Goal: Transaction & Acquisition: Purchase product/service

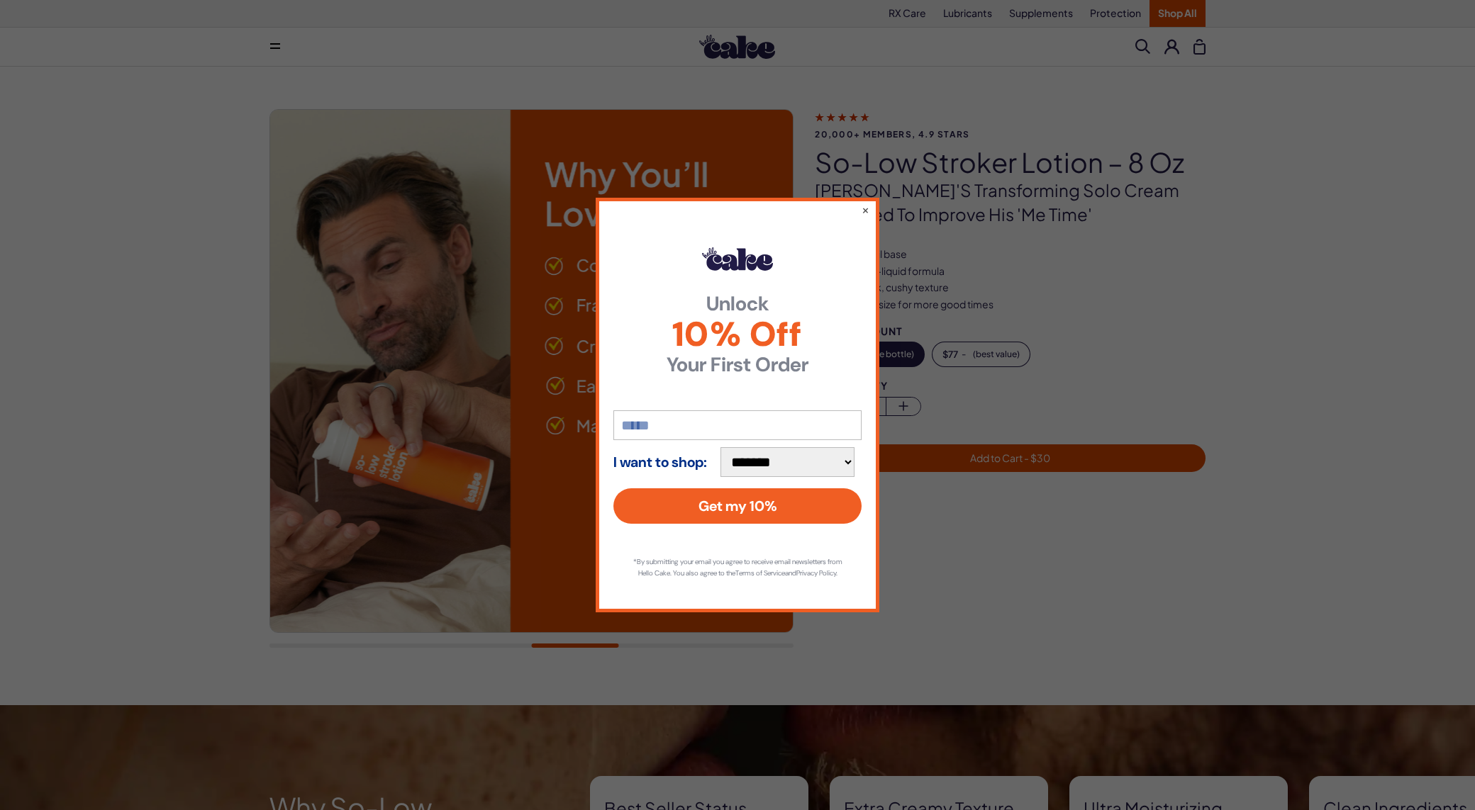
click at [712, 422] on input "email" at bounding box center [737, 426] width 248 height 30
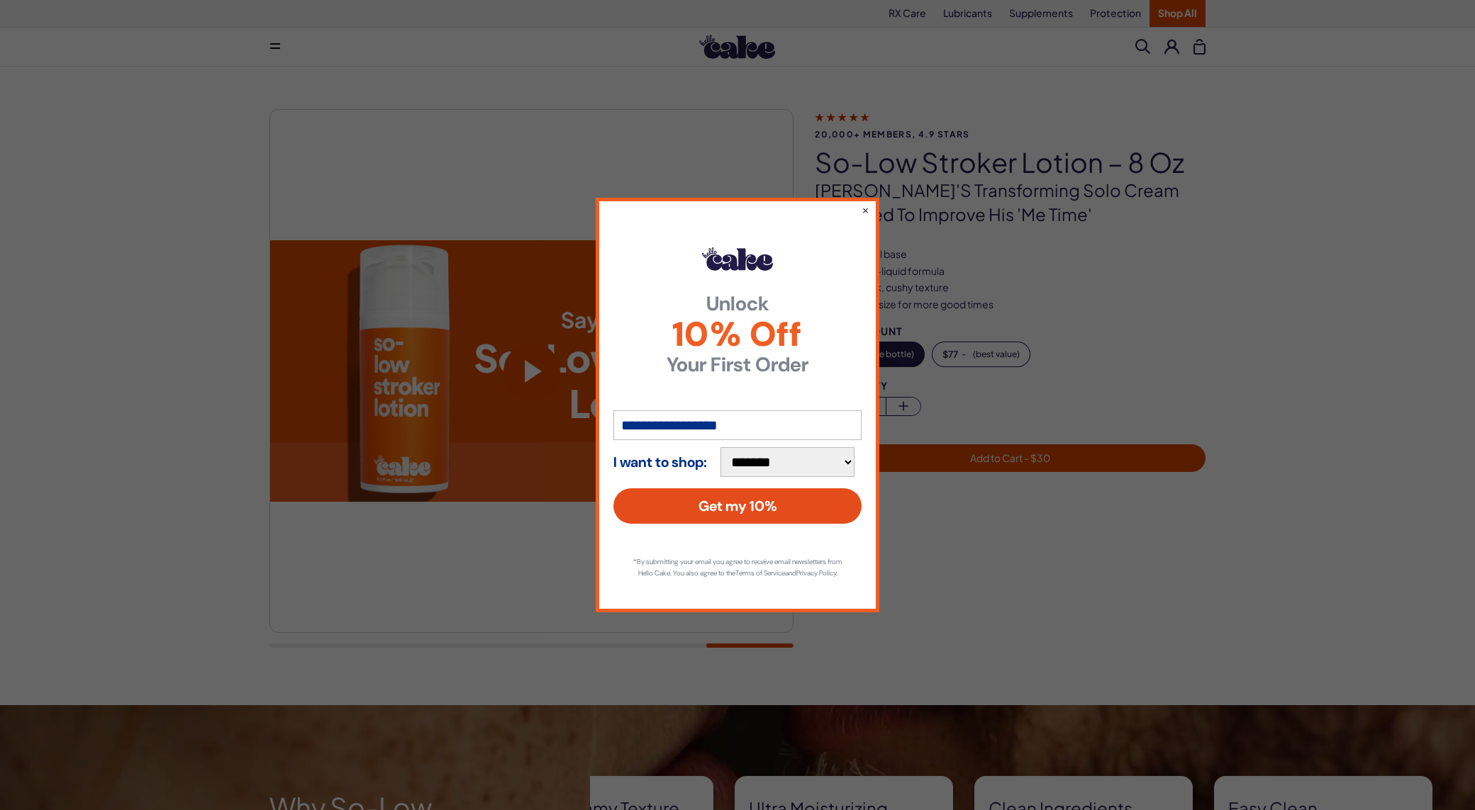
type input "**********"
click at [715, 503] on button "Get my 10%" at bounding box center [737, 506] width 248 height 35
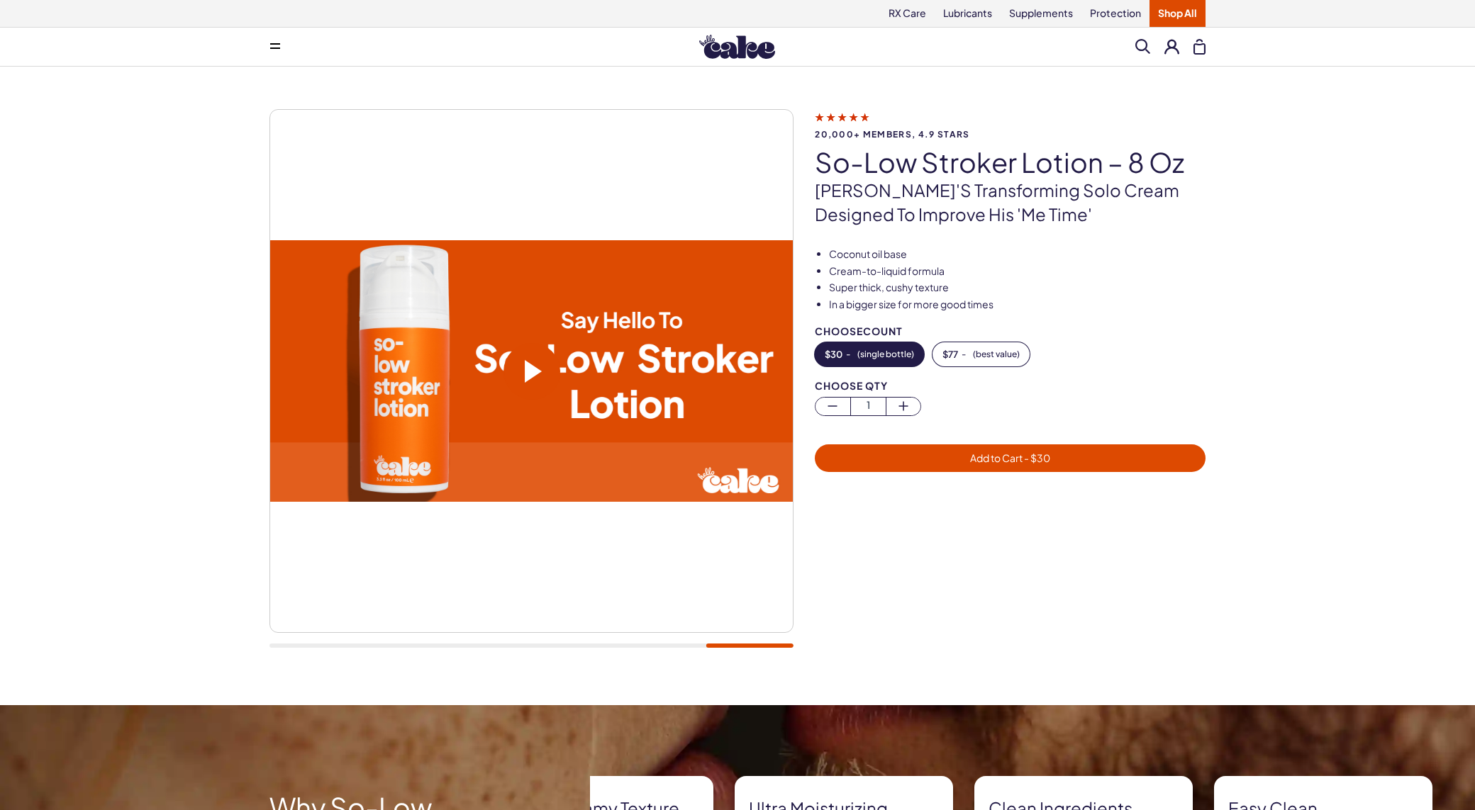
click at [1196, 311] on li "In a bigger size for more good times" at bounding box center [1017, 305] width 377 height 14
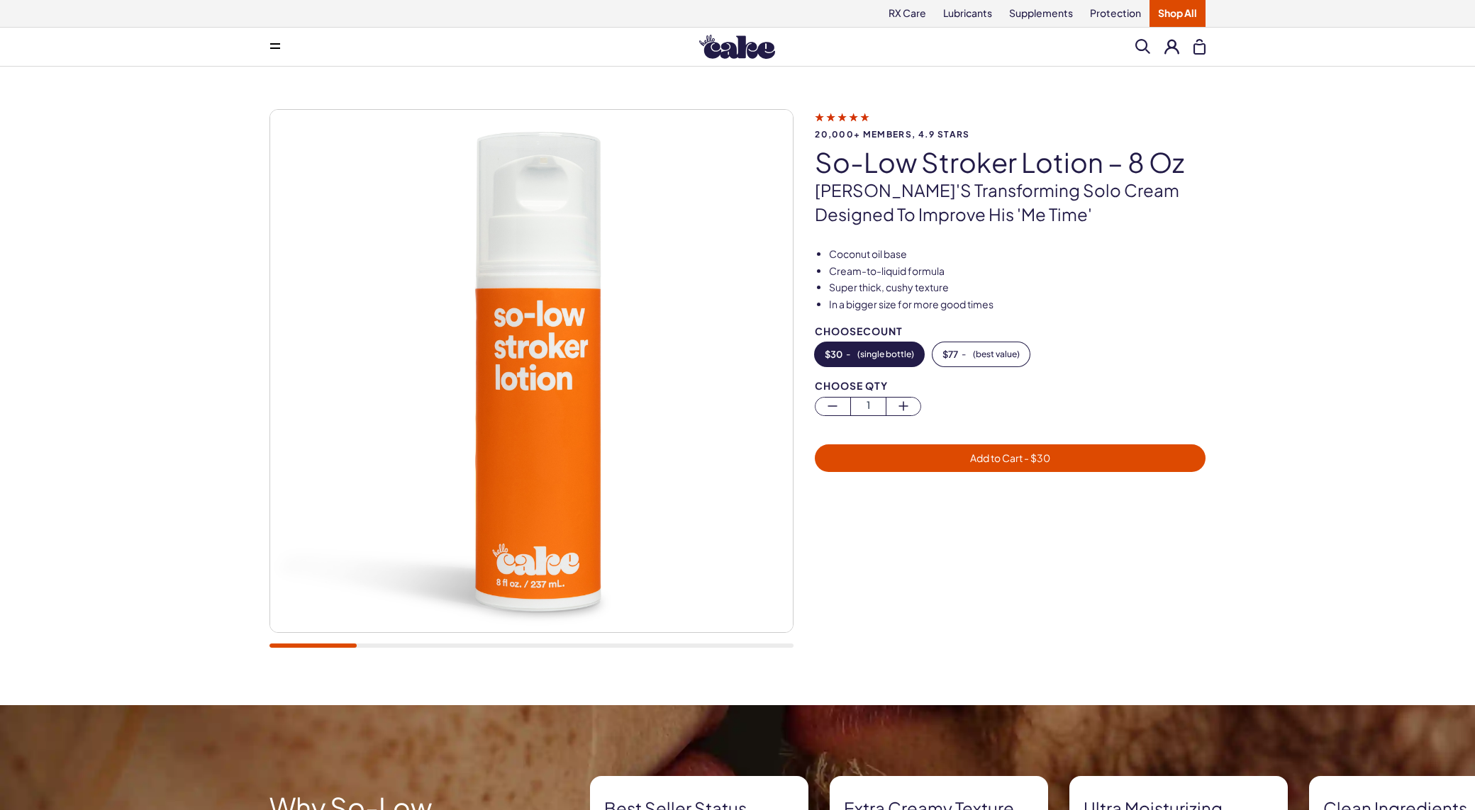
click at [951, 455] on span "Add to Cart - $ 30" at bounding box center [1010, 458] width 374 height 16
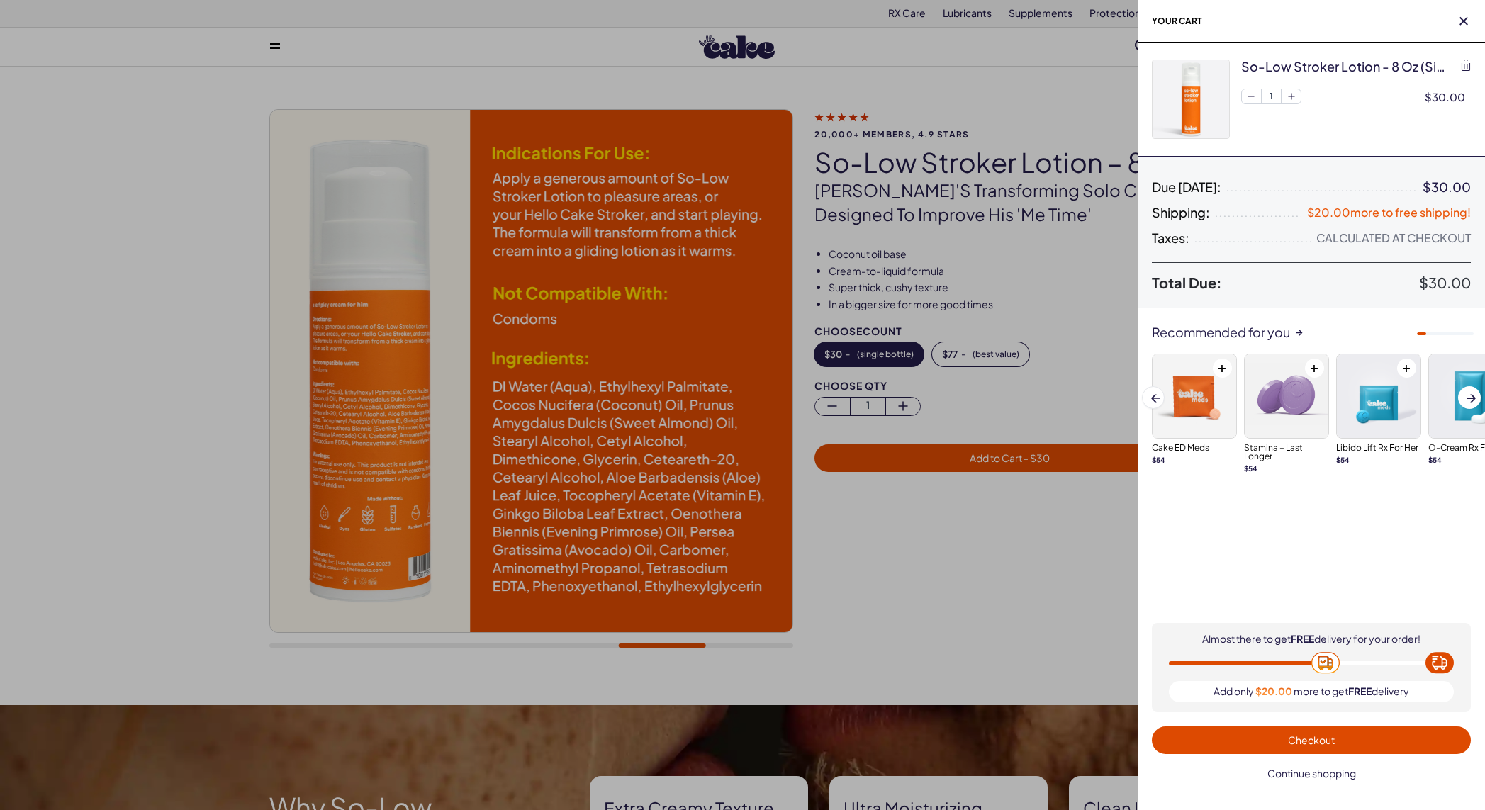
click at [1339, 775] on span "Continue shopping" at bounding box center [1312, 773] width 89 height 13
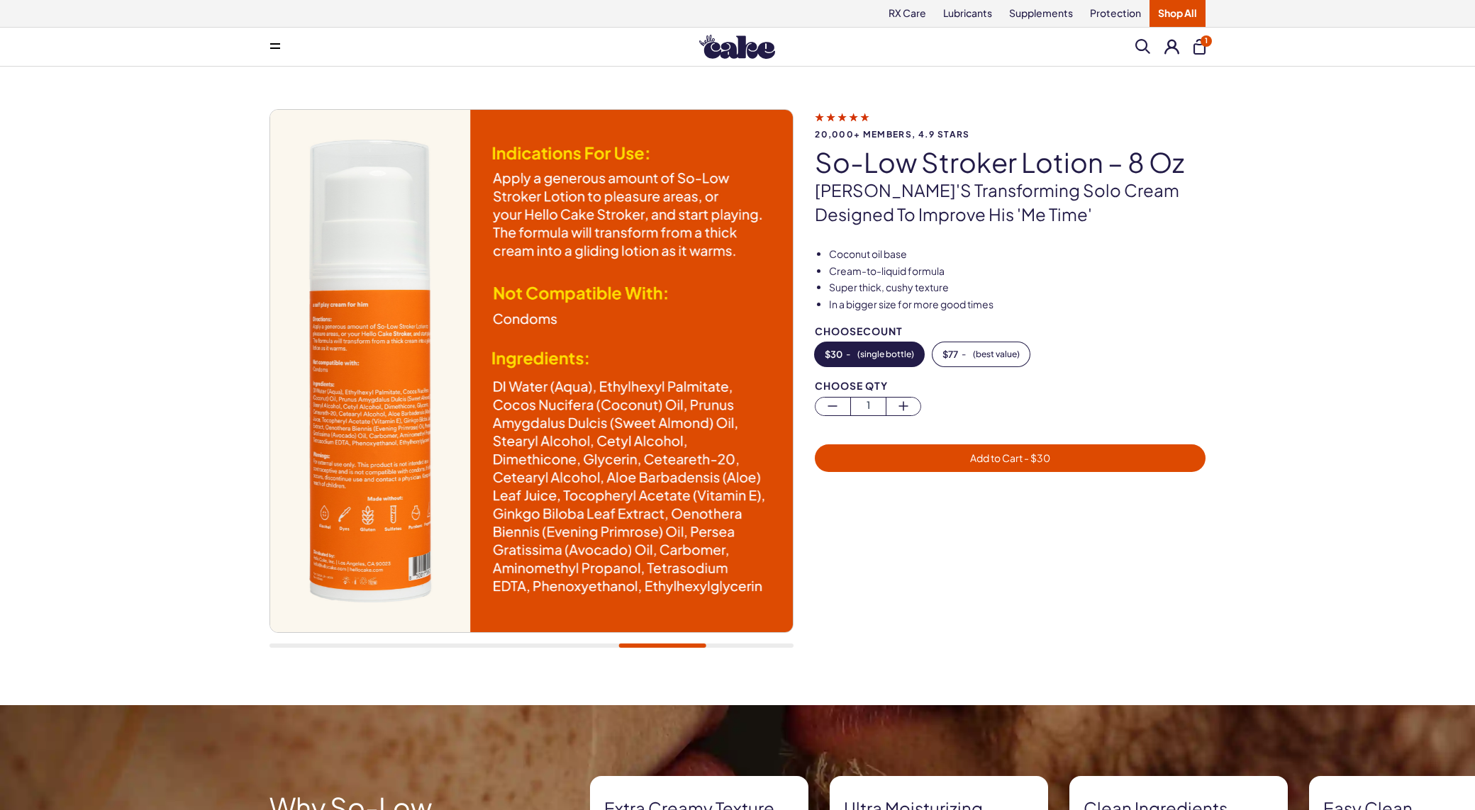
click at [740, 48] on img at bounding box center [737, 47] width 76 height 24
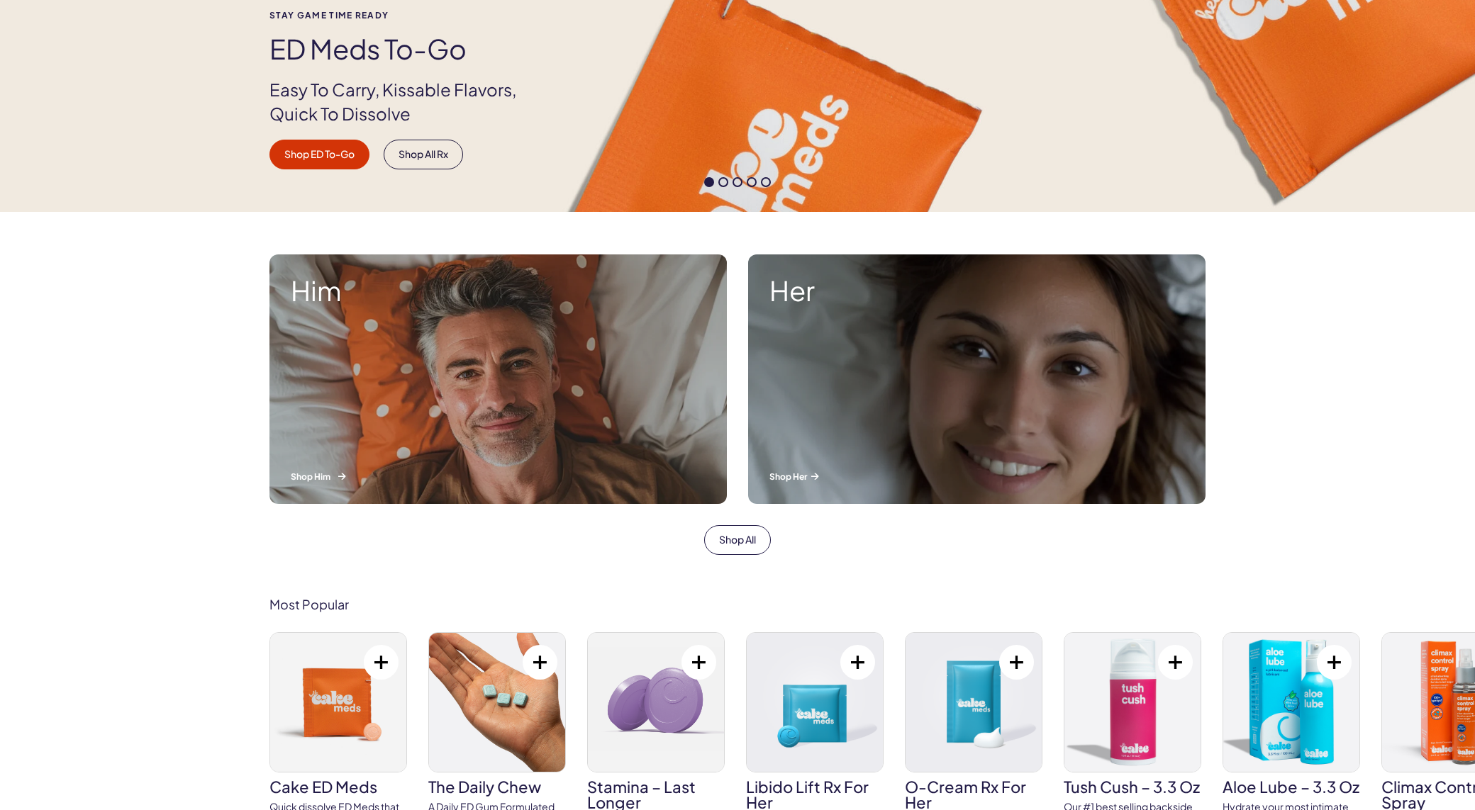
click at [437, 306] on div "Him Shop Him" at bounding box center [497, 380] width 457 height 250
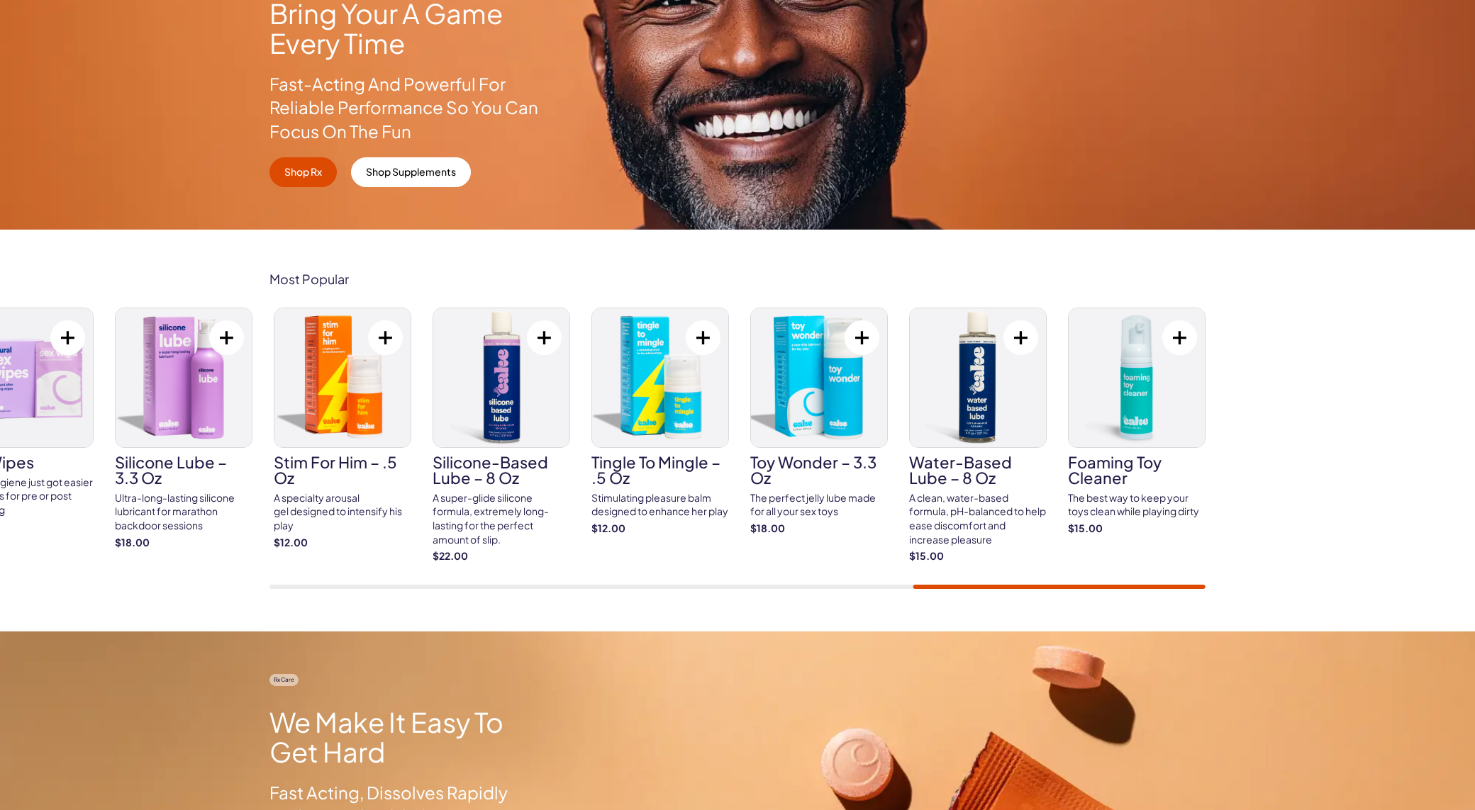
click at [1199, 587] on div at bounding box center [1059, 587] width 292 height 4
click at [840, 423] on img at bounding box center [819, 377] width 136 height 139
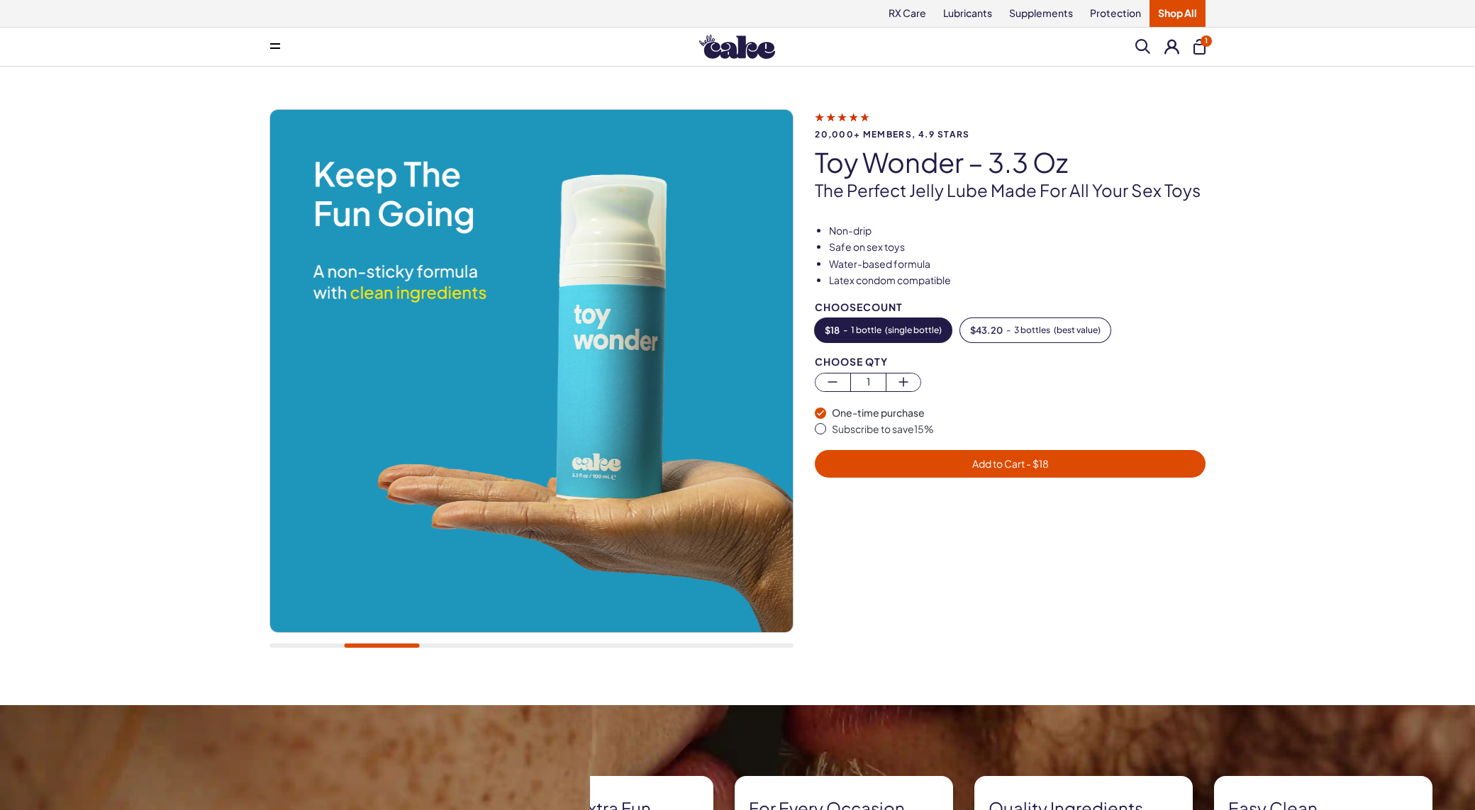
click at [990, 464] on span "Add to Cart - $ 18" at bounding box center [1010, 463] width 77 height 13
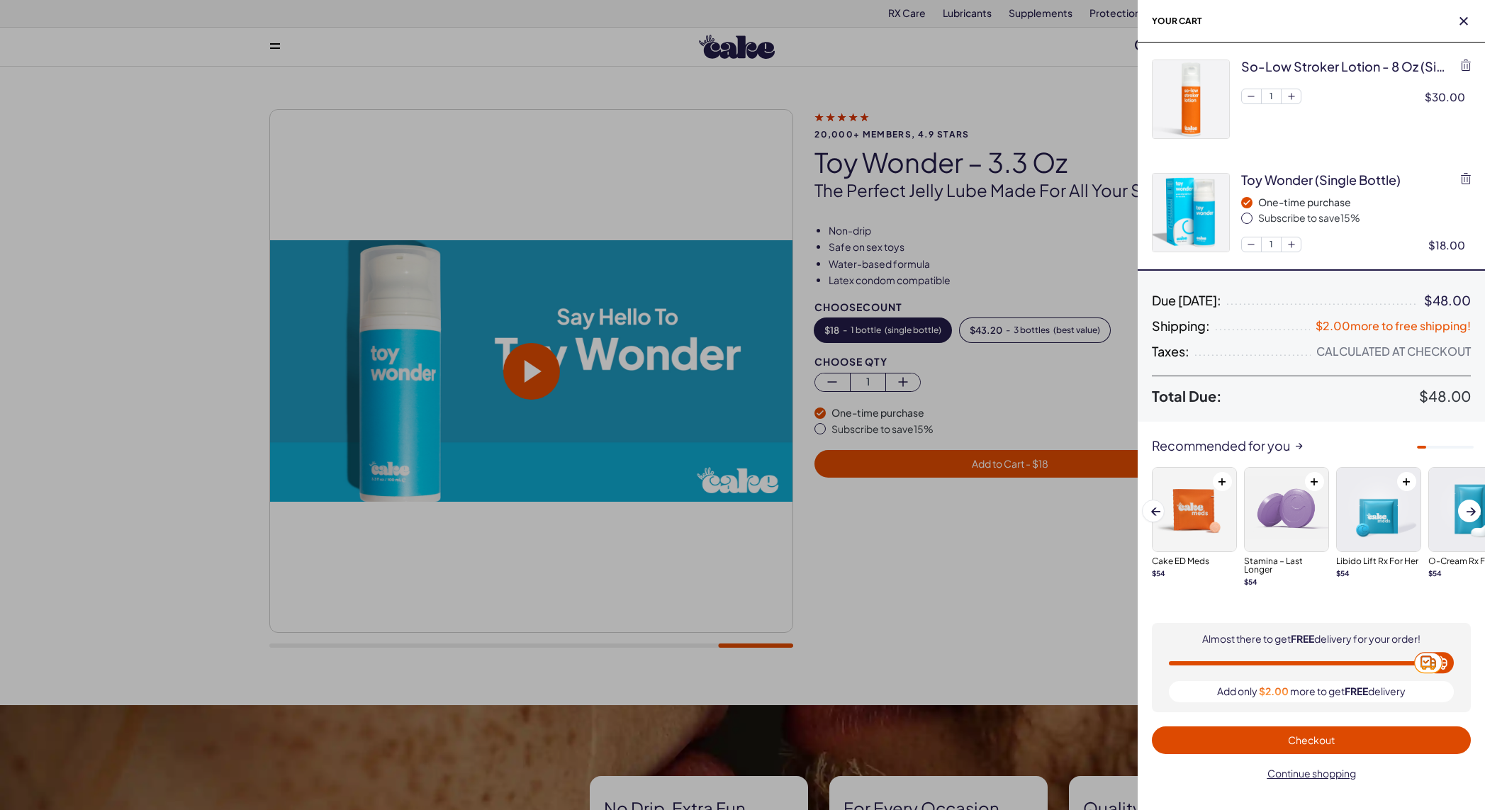
click at [887, 557] on div at bounding box center [742, 405] width 1485 height 810
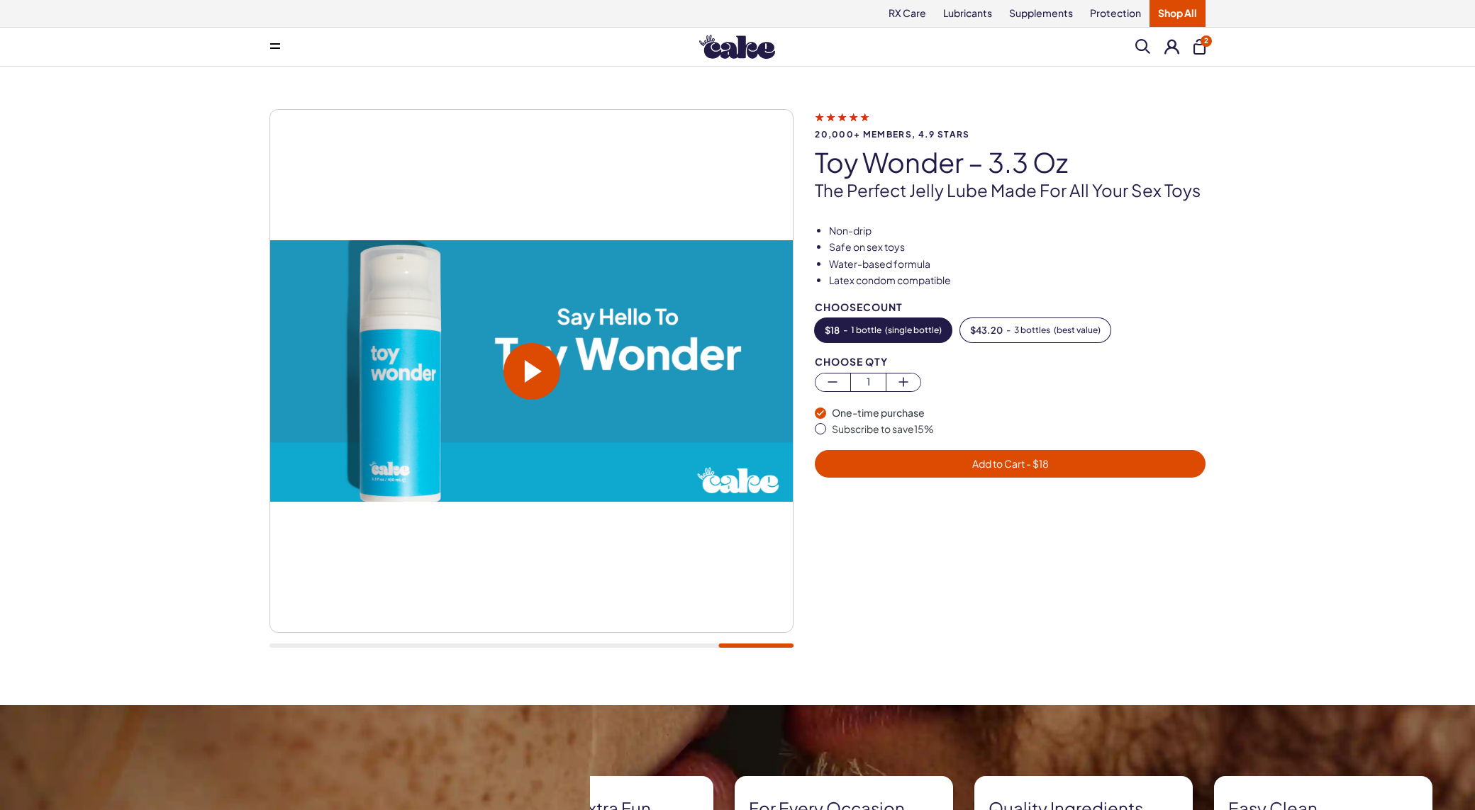
click at [727, 40] on img at bounding box center [737, 47] width 76 height 24
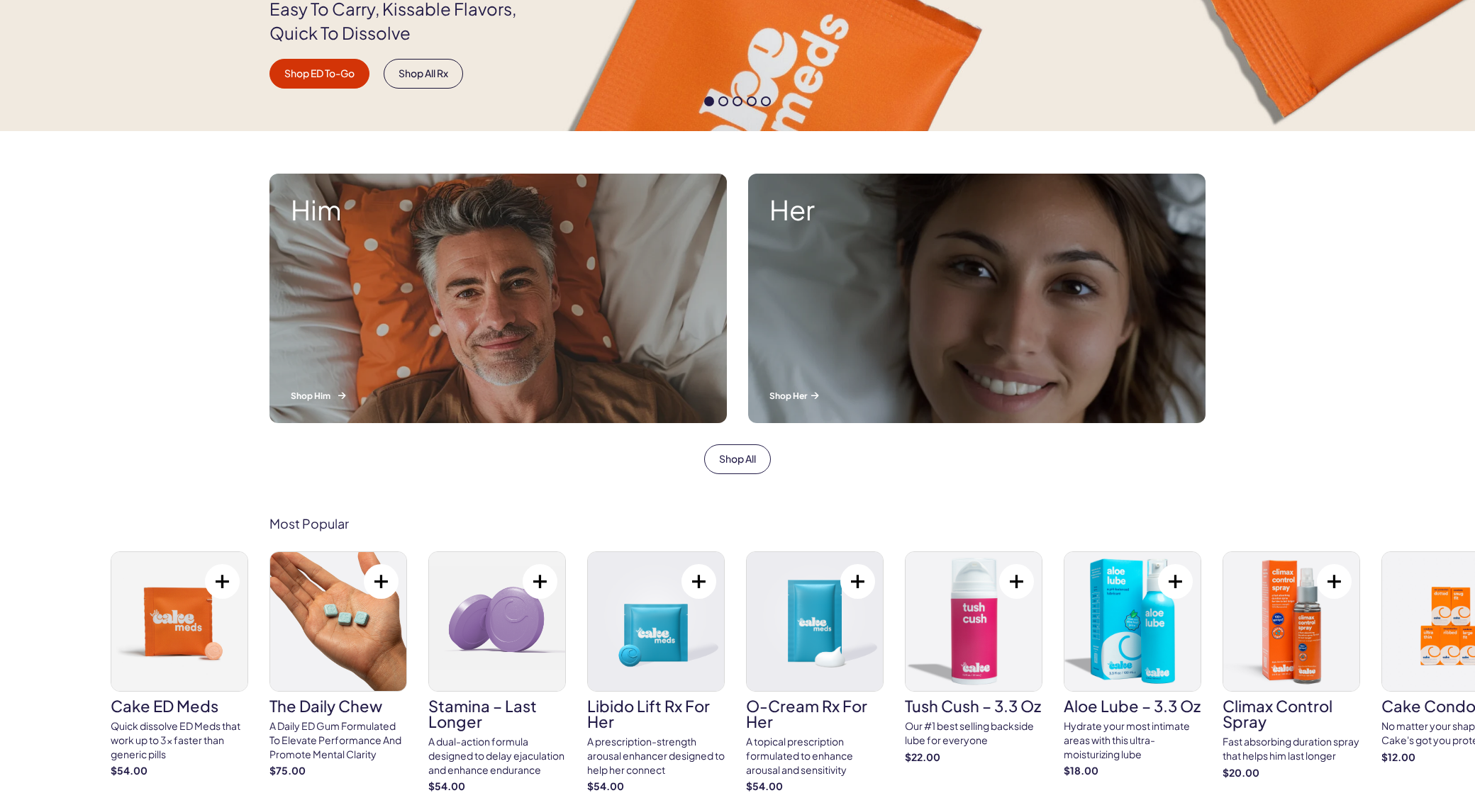
scroll to position [284, 0]
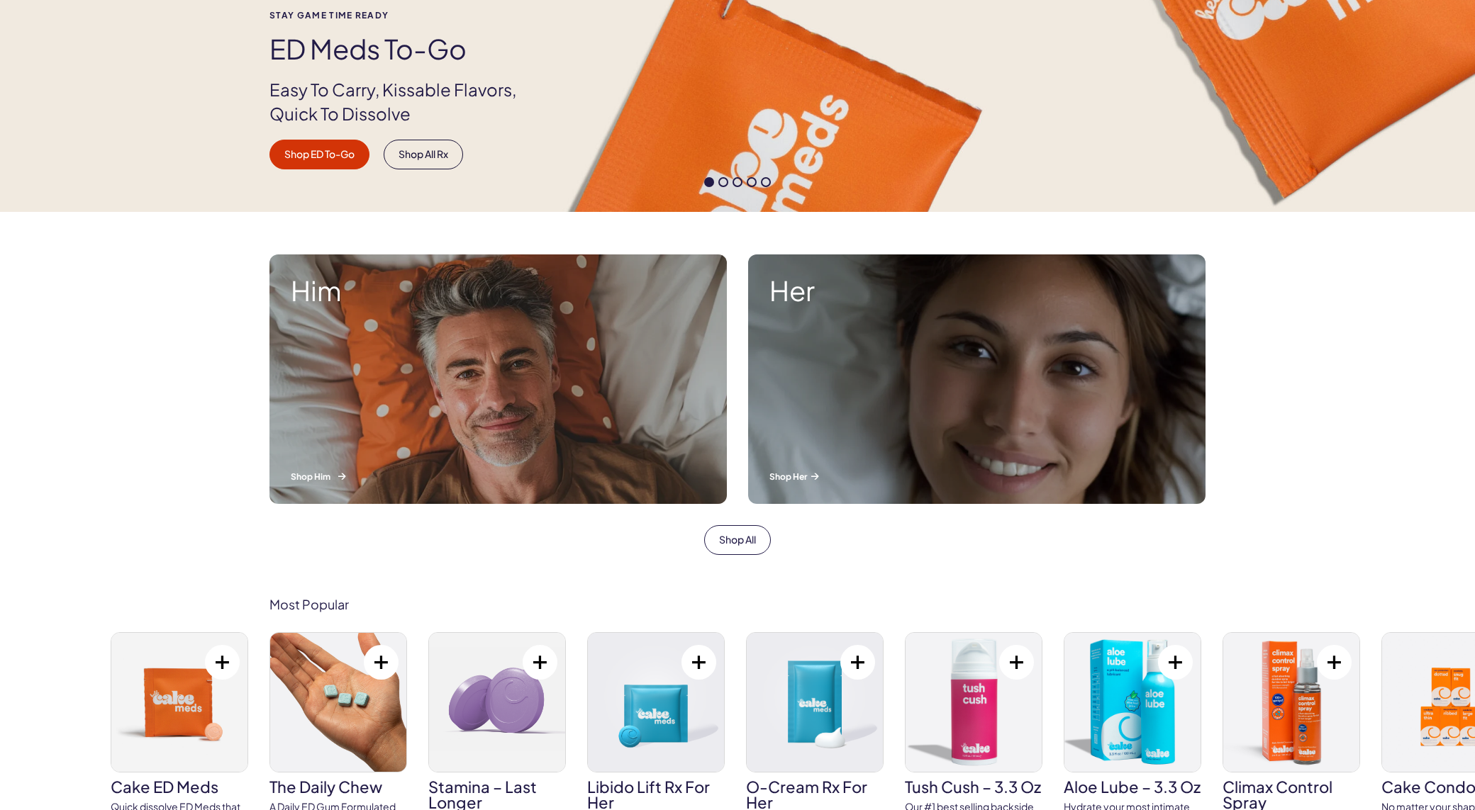
click at [308, 472] on p "Shop Him" at bounding box center [498, 477] width 415 height 12
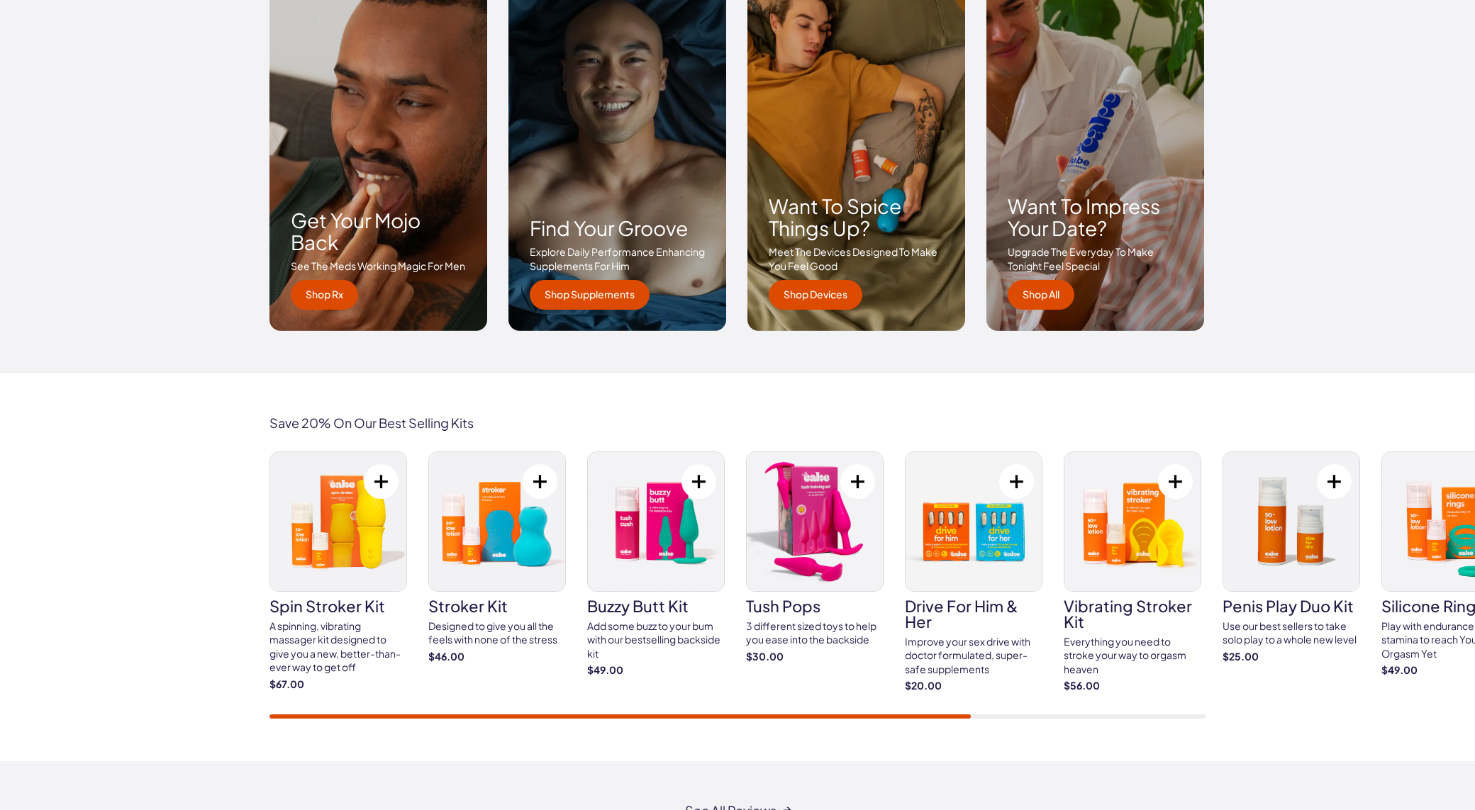
scroll to position [2198, 0]
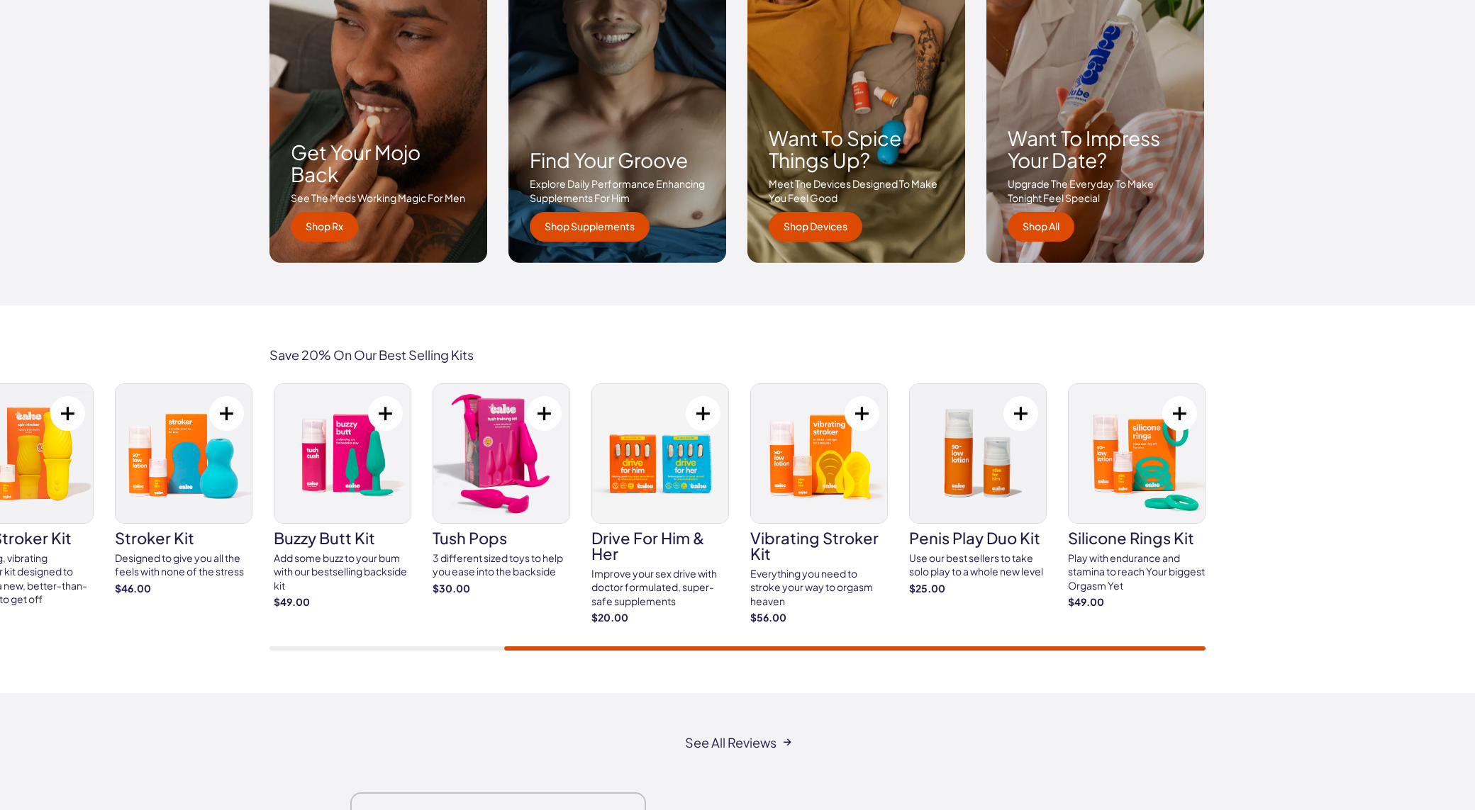
click at [1252, 632] on div "Save 20% On Our Best Selling Kits spin stroker kit A spinning, vibrating massag…" at bounding box center [737, 500] width 1475 height 388
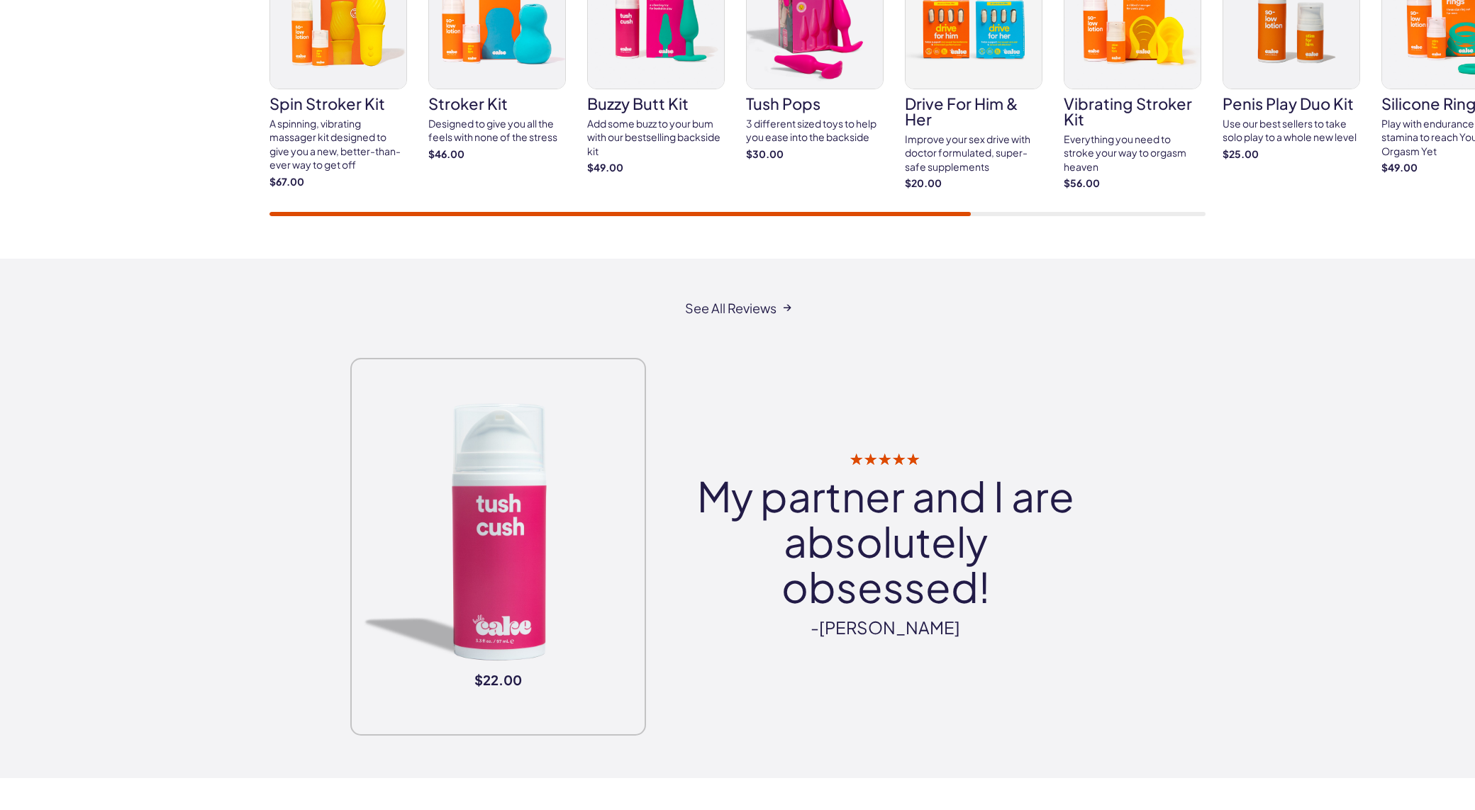
scroll to position [2694, 0]
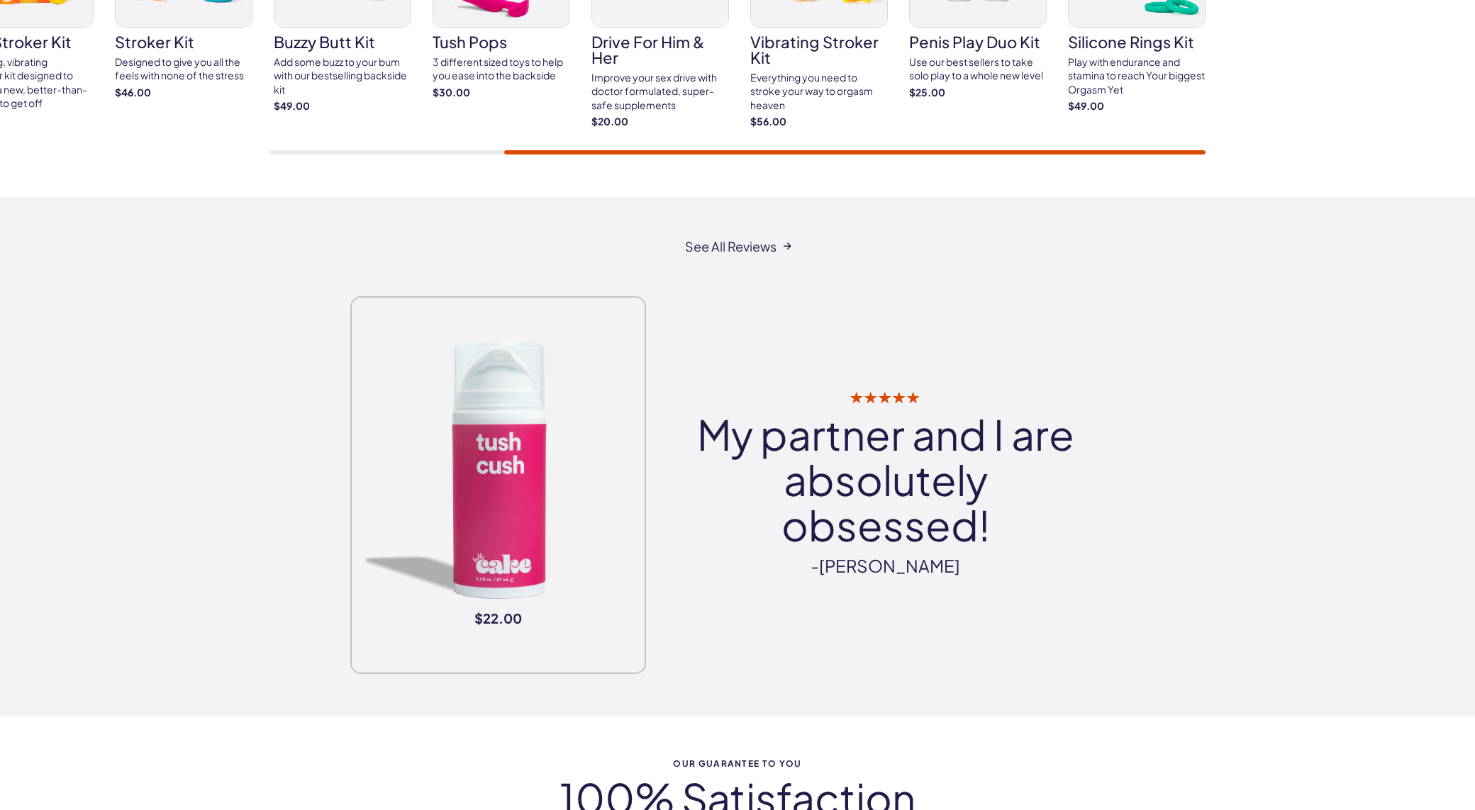
click at [28, 294] on div "See All Reviews $22.00 My partner and I are absolutely obsessed! -[PERSON_NAME]" at bounding box center [737, 457] width 1475 height 520
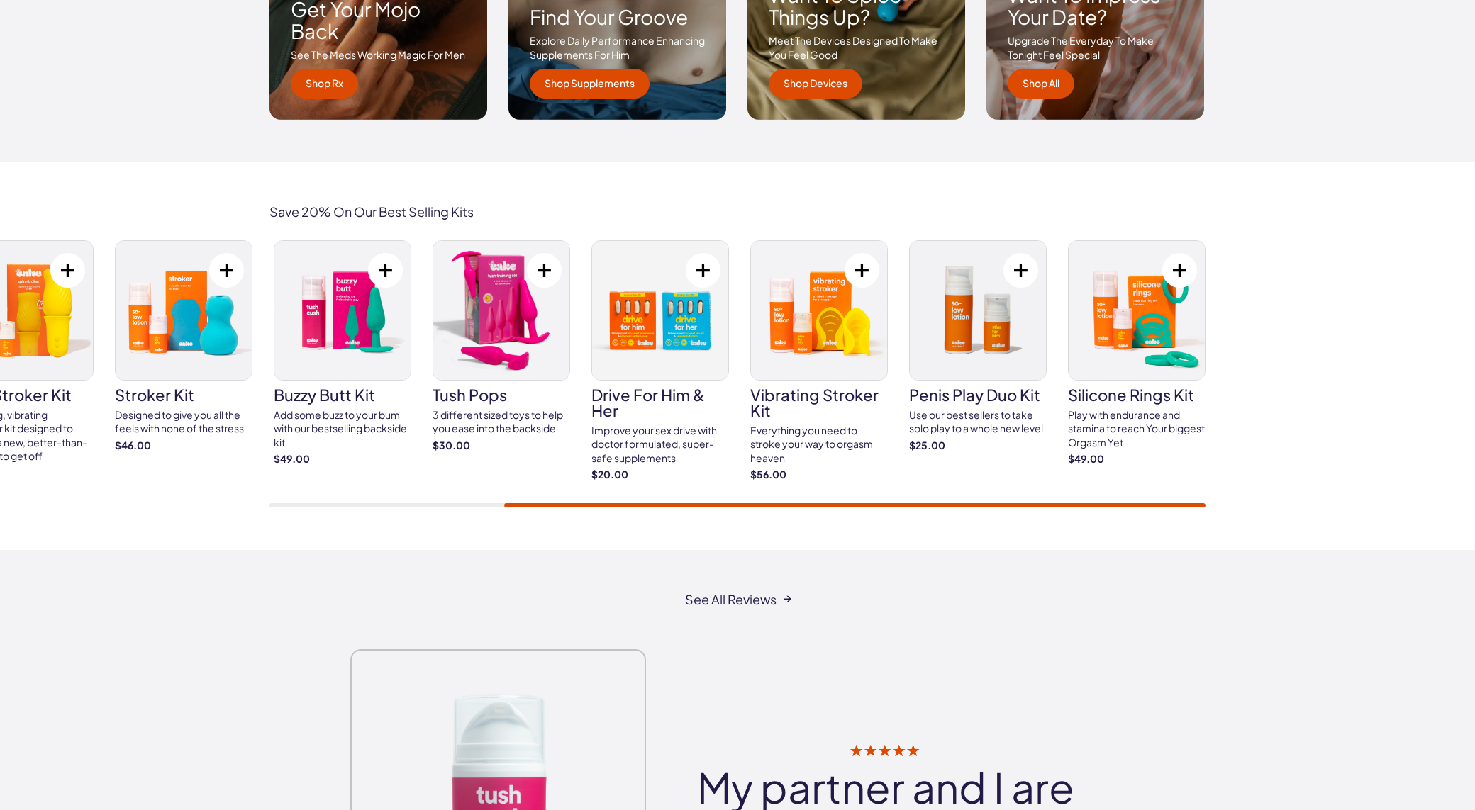
scroll to position [2198, 0]
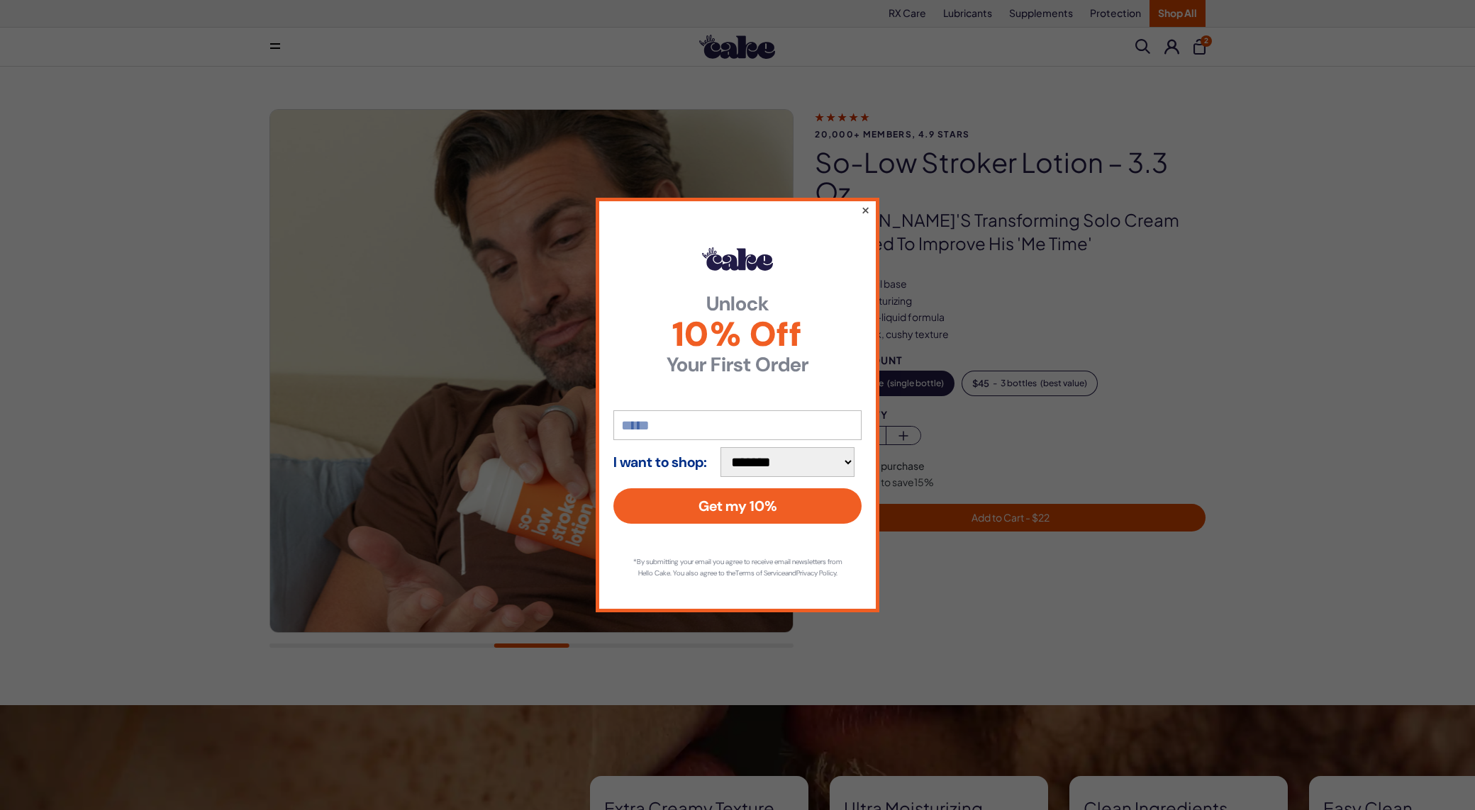
click at [868, 203] on button "×" at bounding box center [865, 209] width 9 height 17
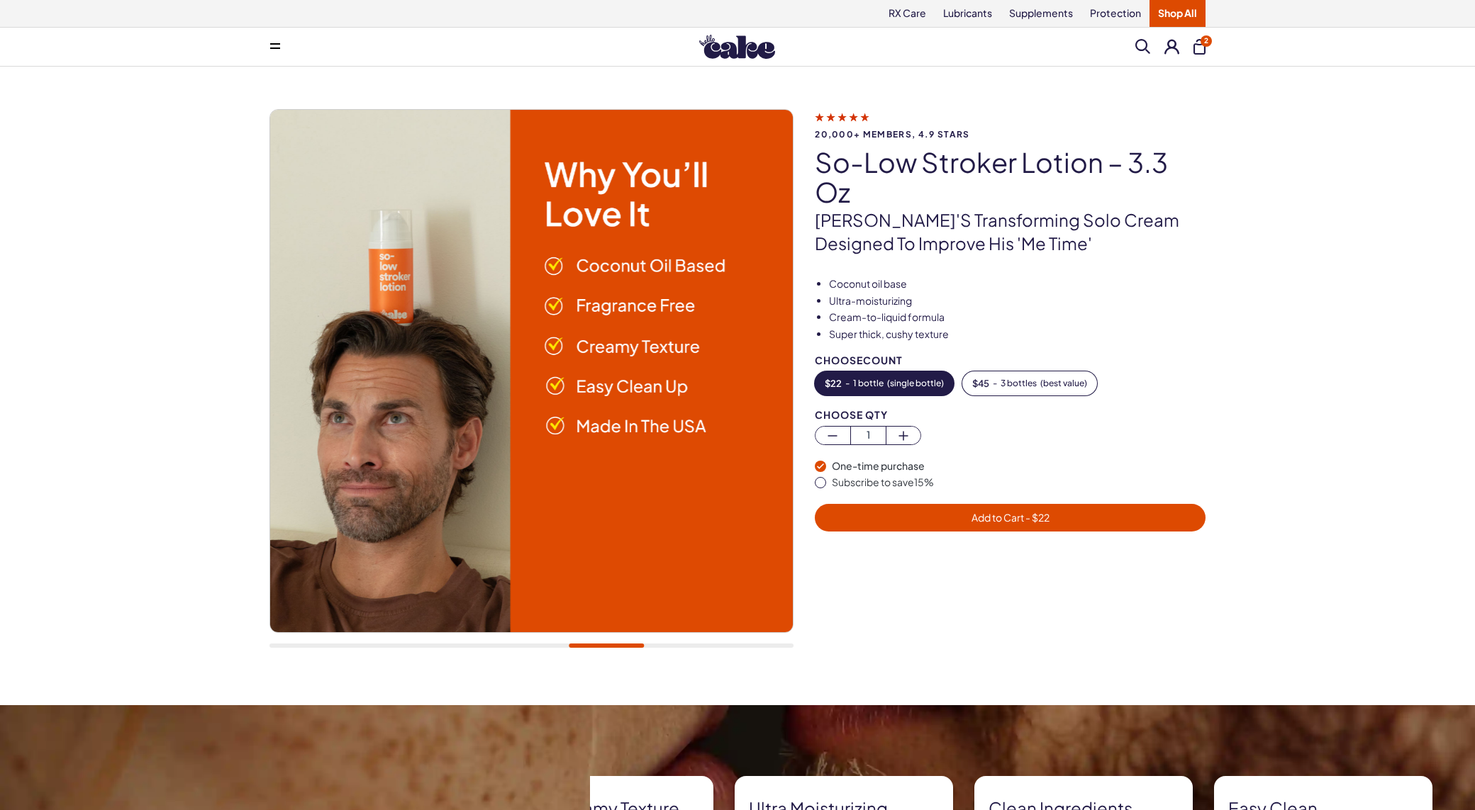
click at [1196, 49] on button "2" at bounding box center [1199, 47] width 12 height 16
